Goal: Task Accomplishment & Management: Manage account settings

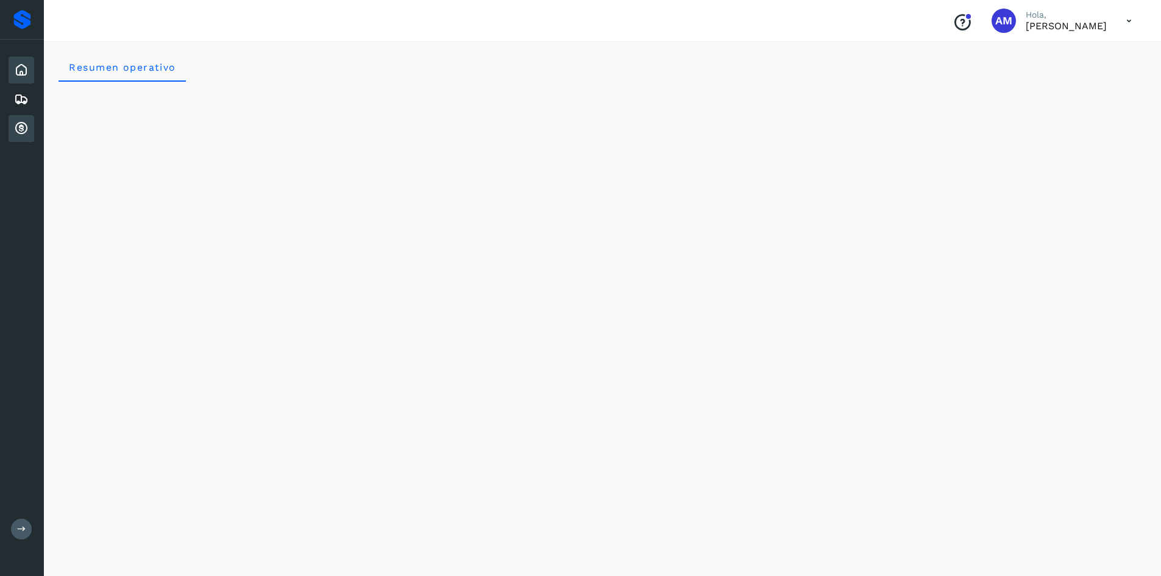
click at [24, 125] on icon at bounding box center [21, 128] width 15 height 15
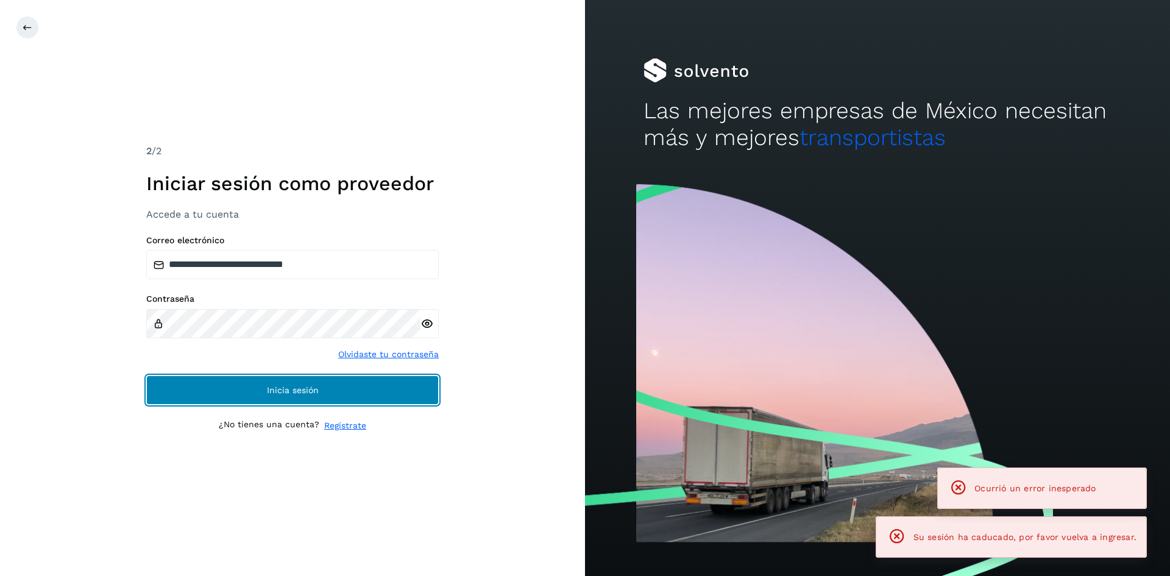
click at [295, 391] on span "Inicia sesión" at bounding box center [293, 390] width 52 height 9
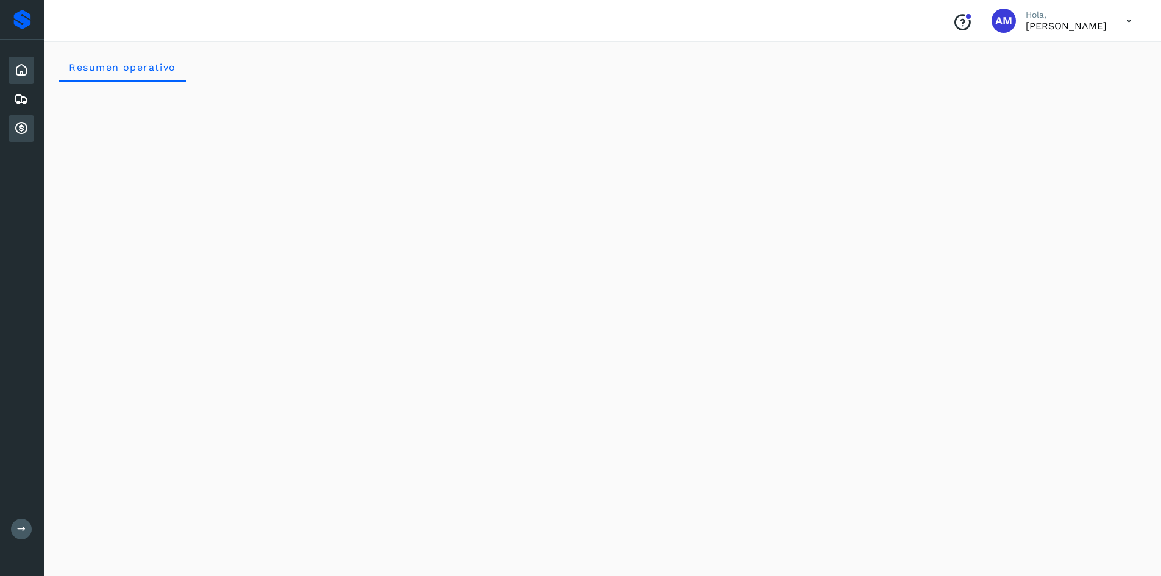
click at [20, 128] on icon at bounding box center [21, 128] width 15 height 15
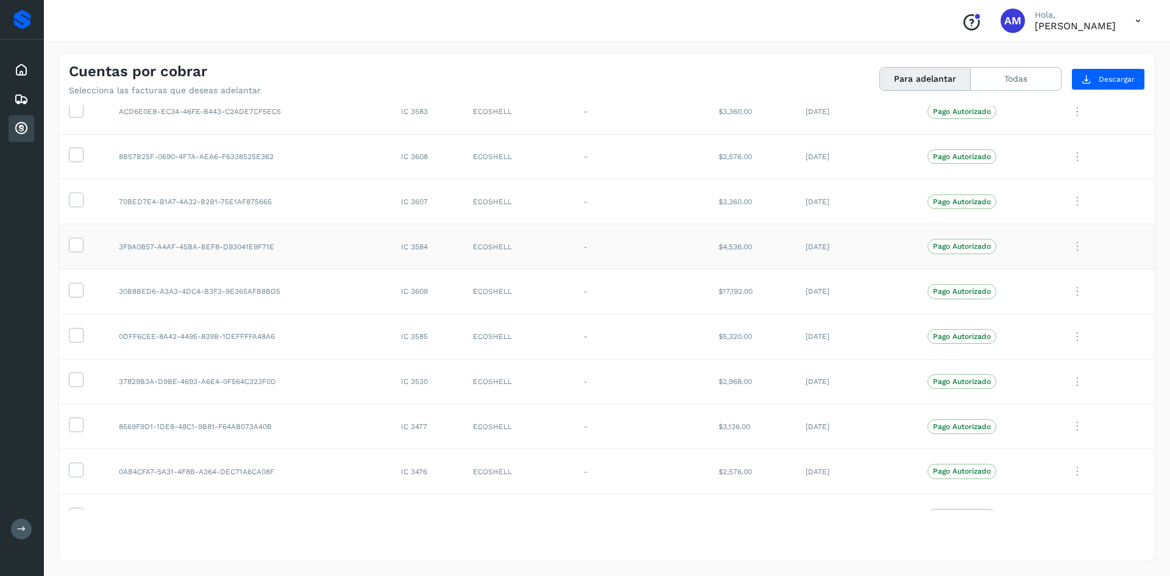
scroll to position [244, 0]
